Goal: Navigation & Orientation: Go to known website

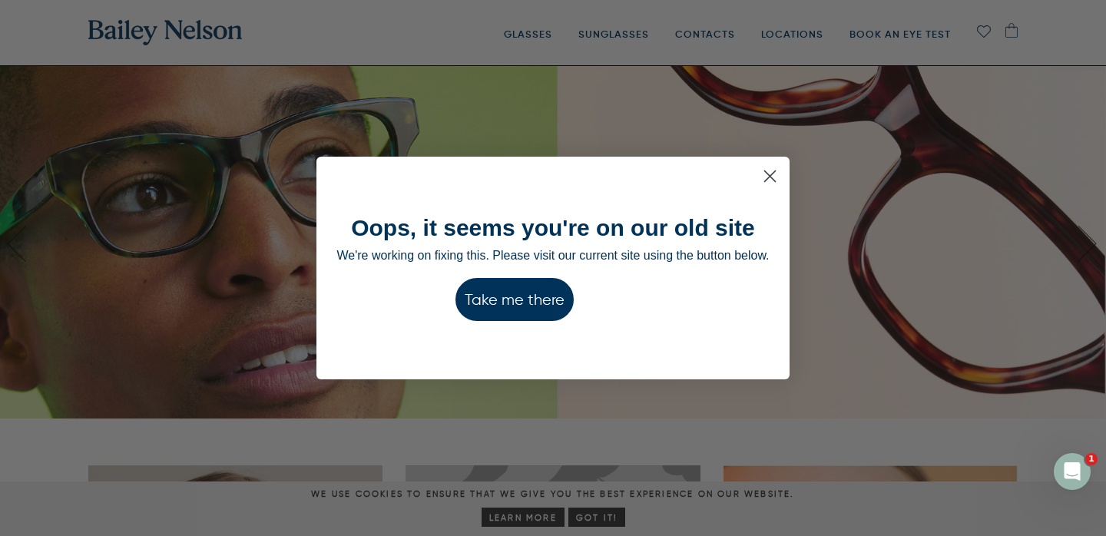
click at [551, 292] on button "Take me there" at bounding box center [514, 299] width 118 height 43
click at [521, 293] on button "Take me there" at bounding box center [514, 299] width 118 height 43
